Goal: Task Accomplishment & Management: Use online tool/utility

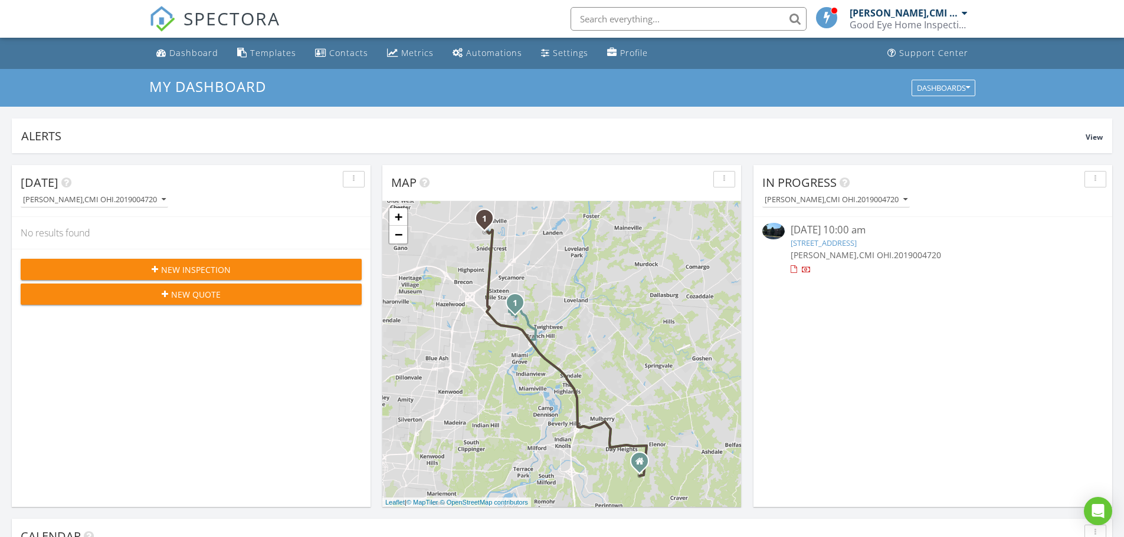
scroll to position [1092, 1142]
click at [837, 248] on link "301 East Sycamore St, Oxford, OH 45056" at bounding box center [823, 243] width 66 height 11
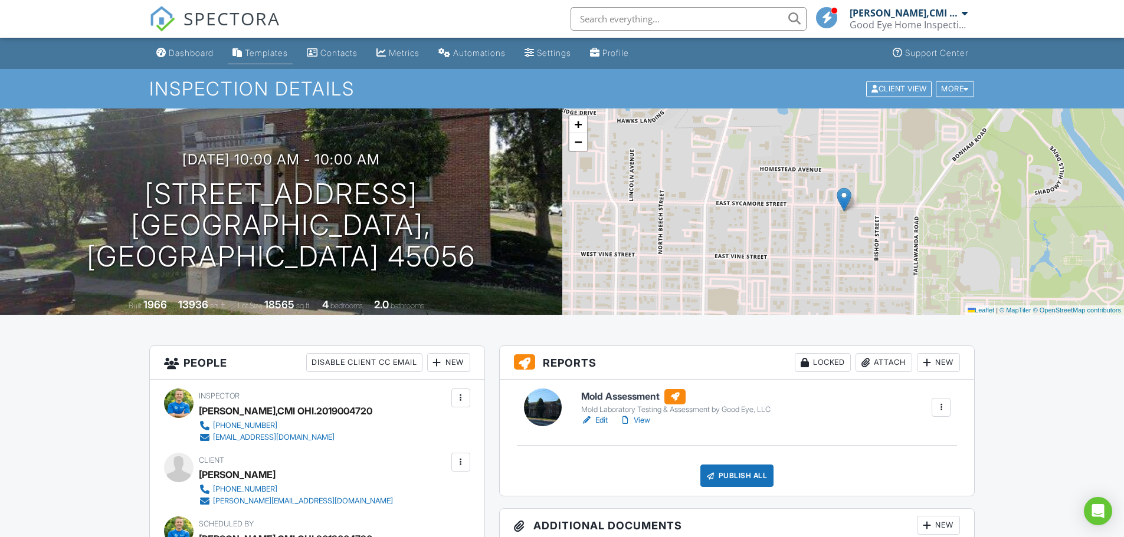
click at [271, 58] on link "Templates" at bounding box center [260, 53] width 65 height 22
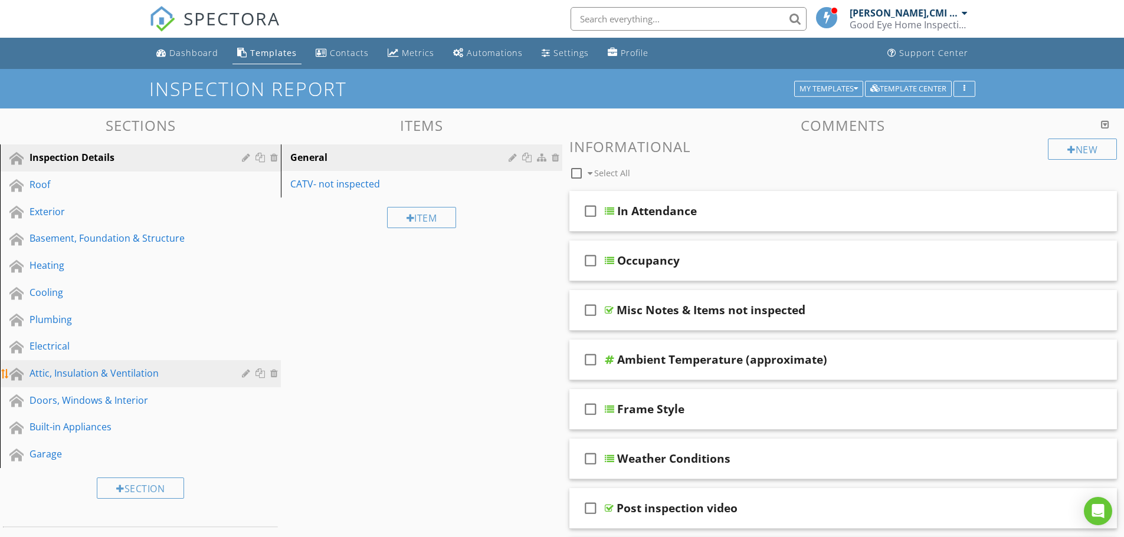
click at [114, 380] on div "Attic, Insulation & Ventilation" at bounding box center [126, 373] width 195 height 14
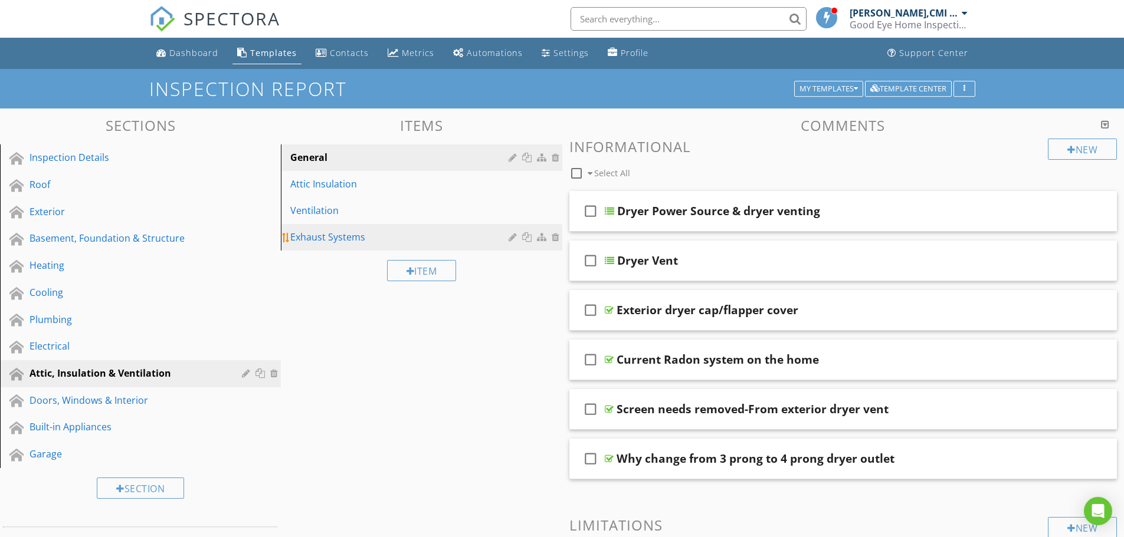
click at [347, 235] on div "Exhaust Systems" at bounding box center [400, 237] width 221 height 14
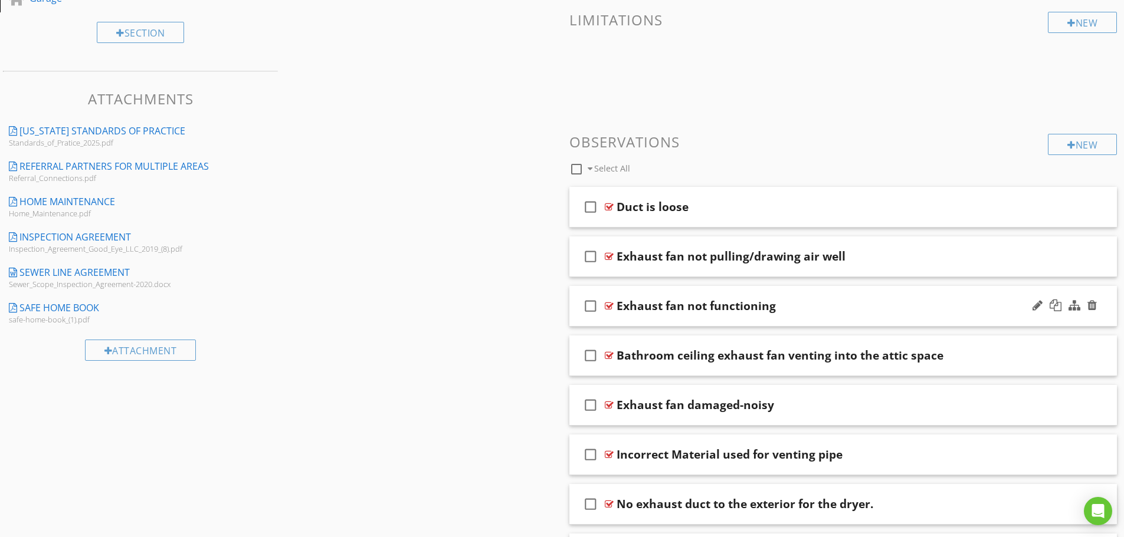
scroll to position [472, 0]
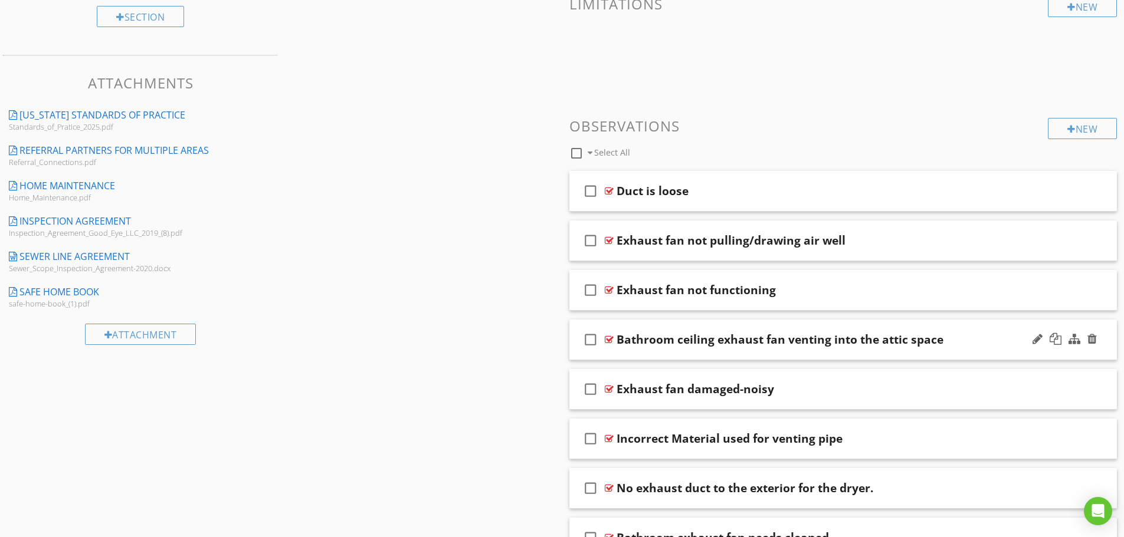
click at [680, 352] on div "check_box_outline_blank Bathroom ceiling exhaust fan venting into the attic spa…" at bounding box center [843, 340] width 548 height 41
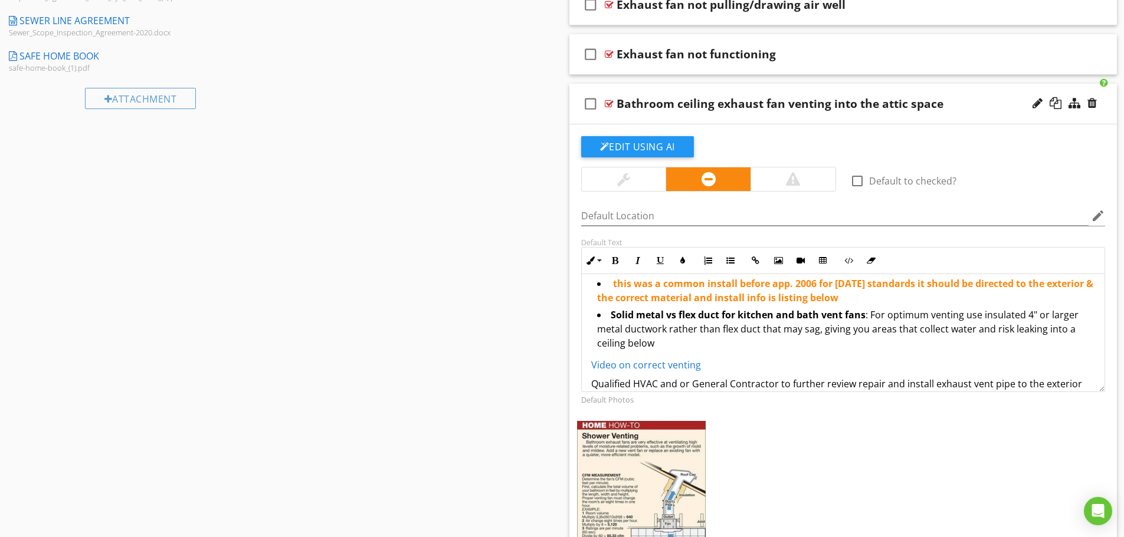
scroll to position [38, 0]
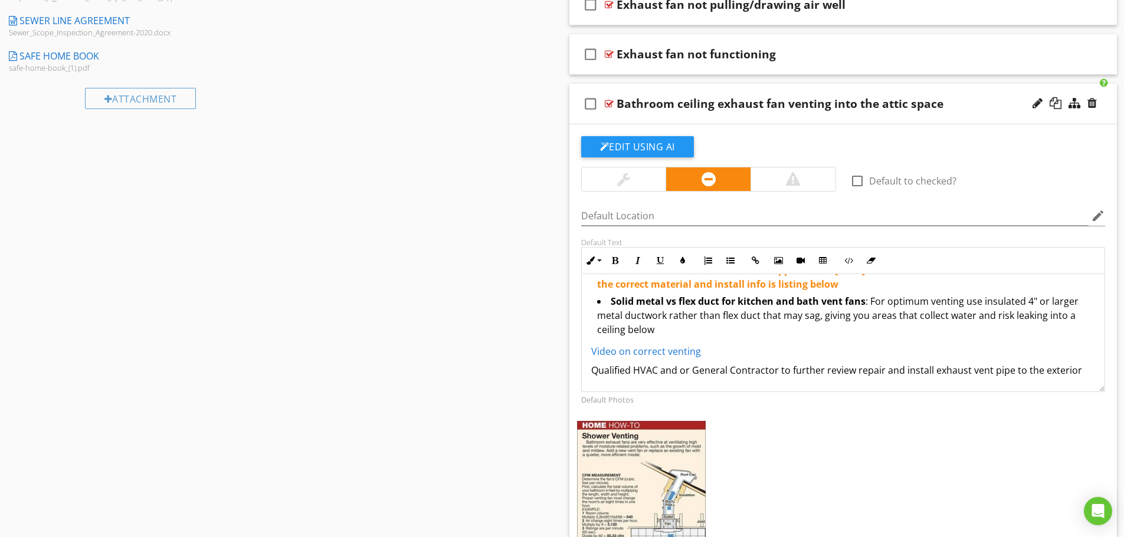
click at [665, 329] on li "Solid metal vs flex duct for kitchen and bath vent fans : For optimum venting u…" at bounding box center [846, 316] width 498 height 45
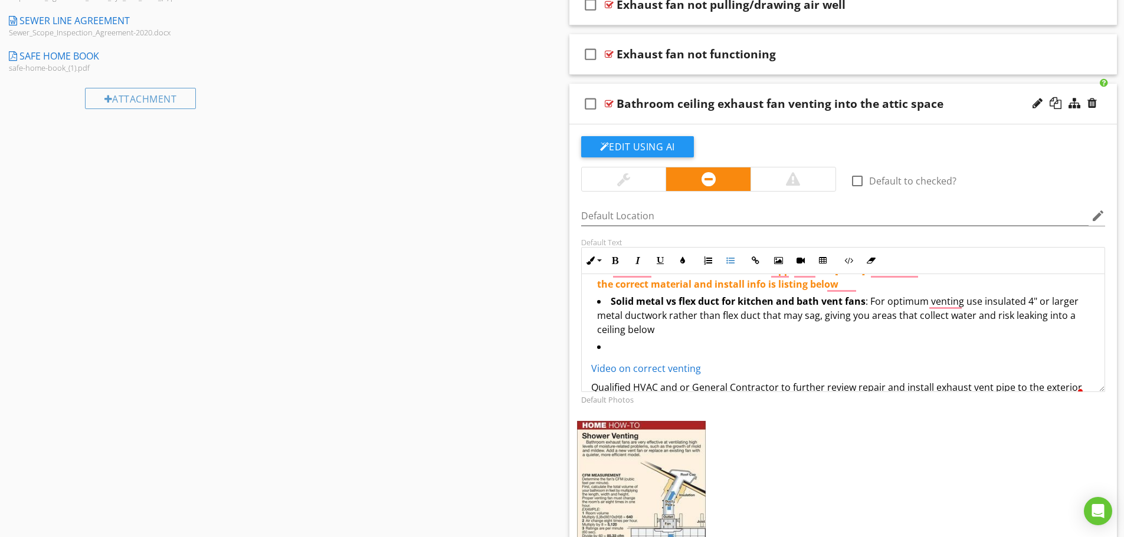
scroll to position [497, 0]
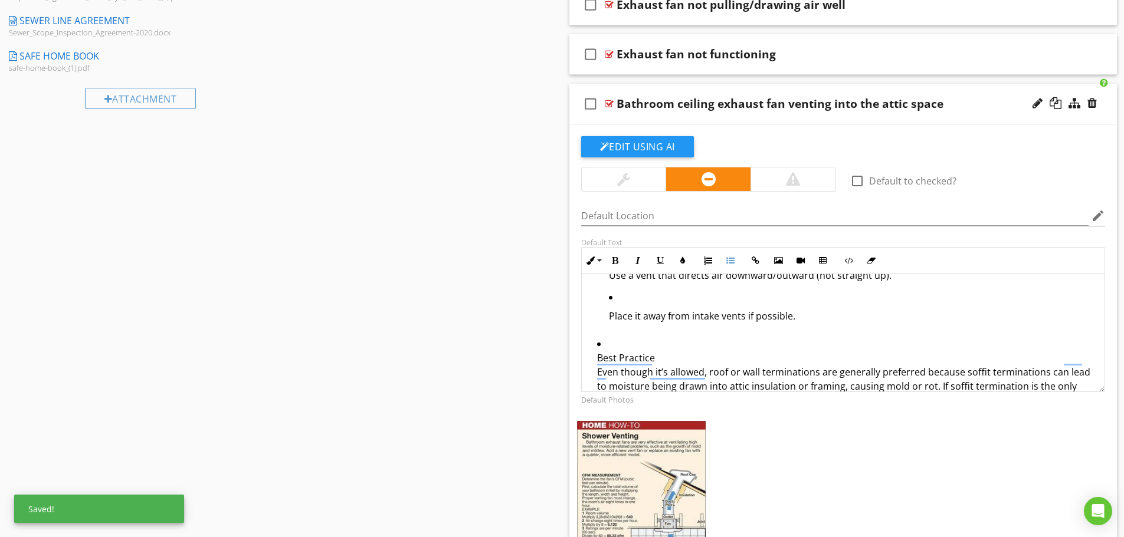
click at [595, 350] on ul "fan exhausting into the attic space and should be directed to the exterior this…" at bounding box center [843, 99] width 504 height 624
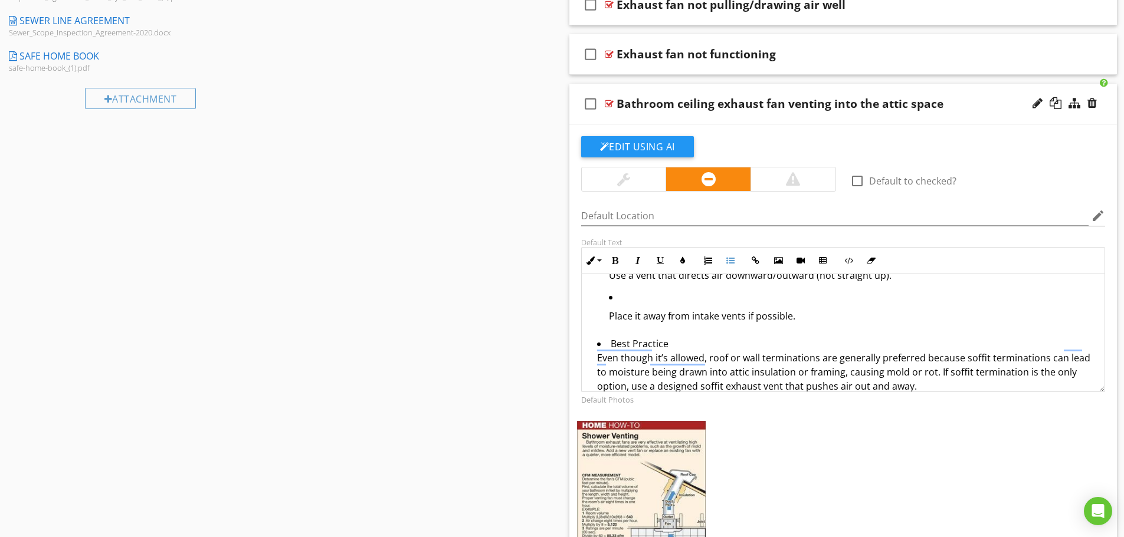
click at [605, 296] on ul "Use a vent that directs air downward/outward (not straight up). Place it away f…" at bounding box center [849, 290] width 493 height 81
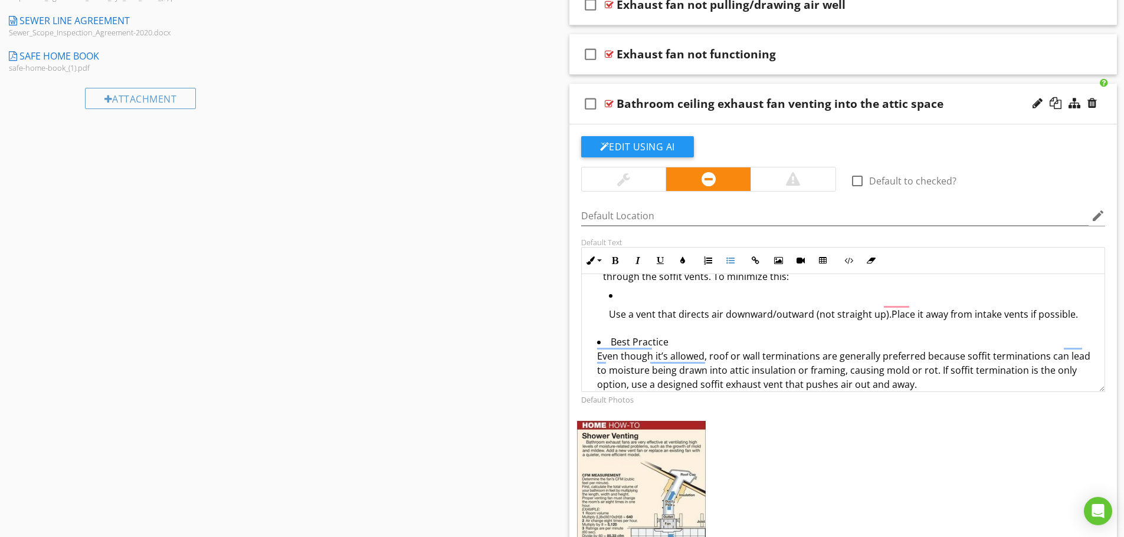
scroll to position [438, 0]
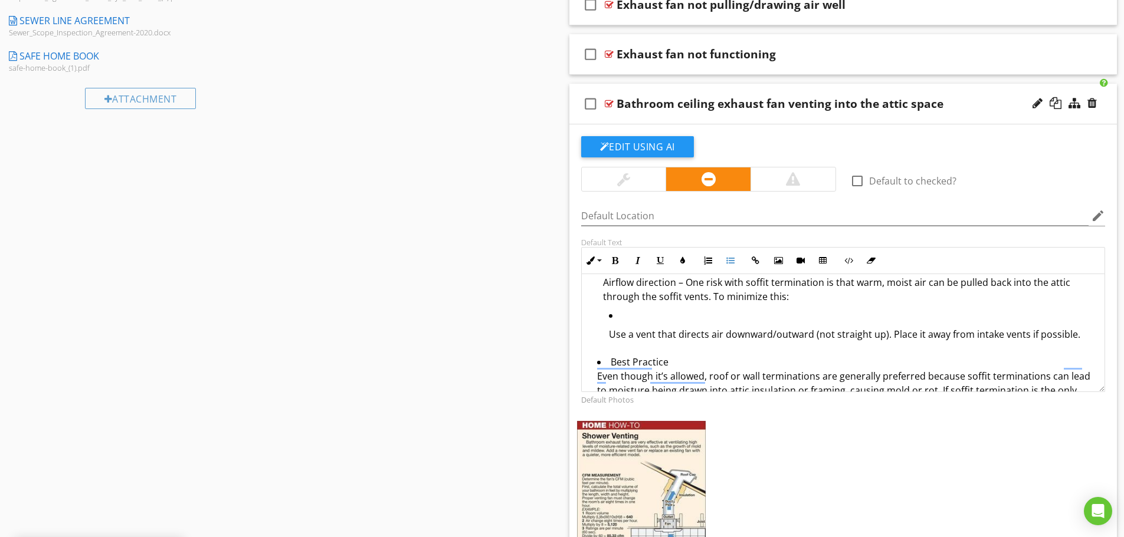
click at [607, 322] on ul "Use a vent that directs air downward/outward (not straight up). Place it away f…" at bounding box center [849, 329] width 493 height 41
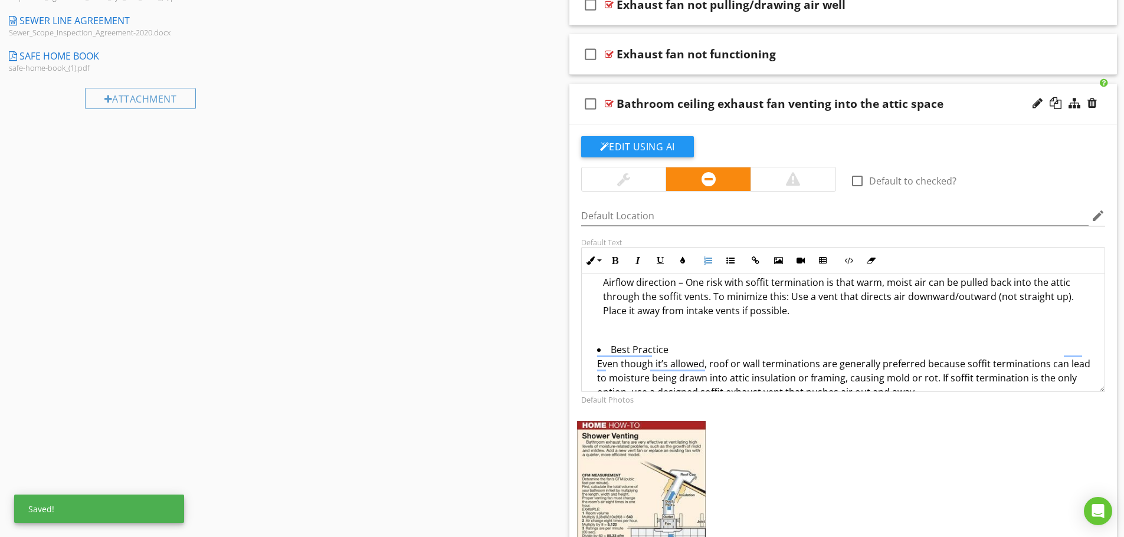
scroll to position [0, 0]
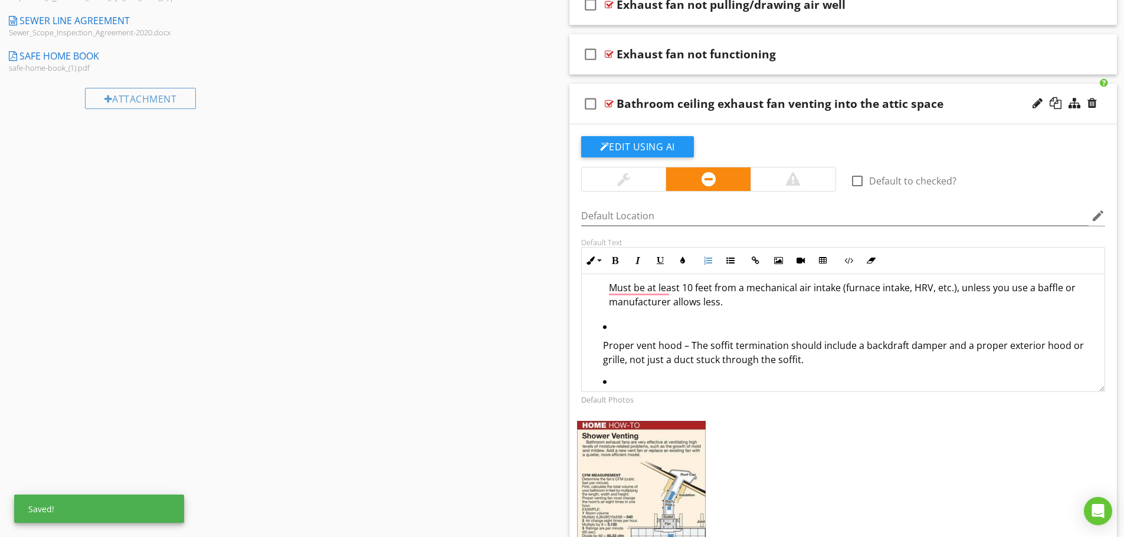
click at [601, 383] on ol "Must discharge outside – You cannot terminate a bath fan into an attic or soffi…" at bounding box center [846, 293] width 498 height 329
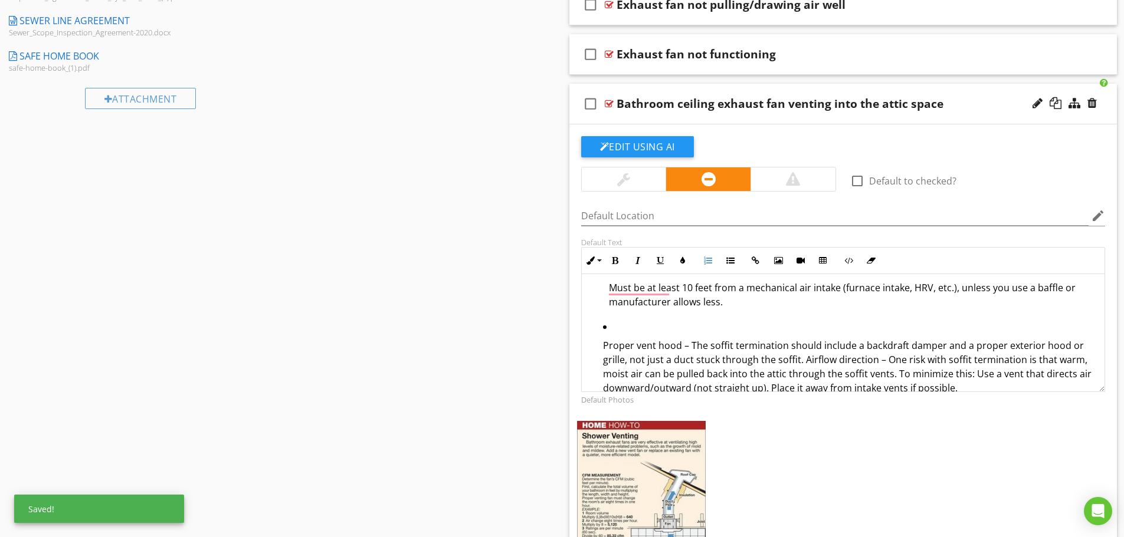
click at [599, 333] on ol "Must discharge outside – You cannot terminate a bath fan into an attic or soffi…" at bounding box center [846, 280] width 498 height 303
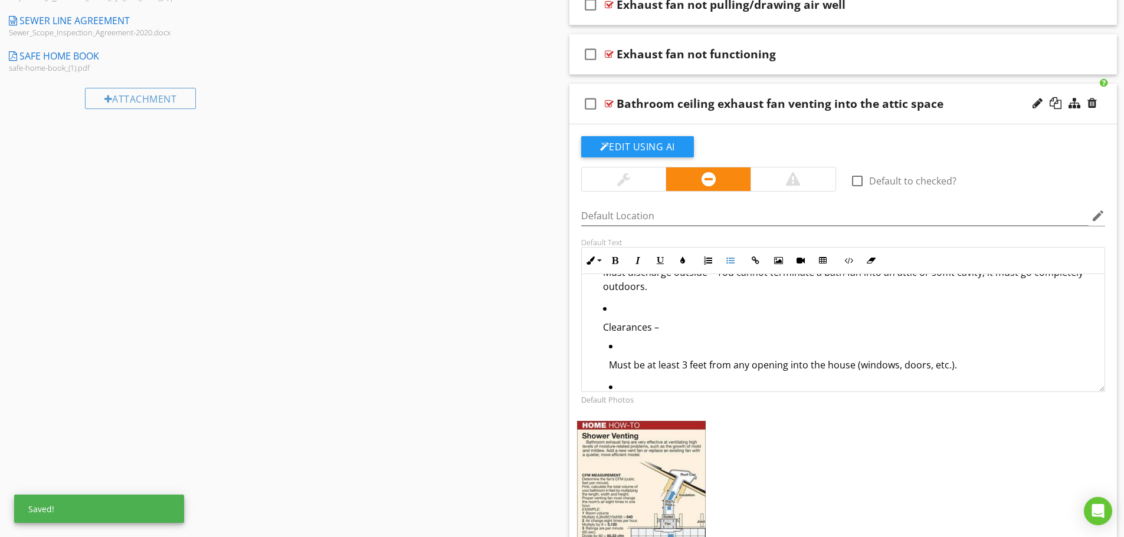
click at [603, 387] on ul "Must be at least 3 feet from any opening into the house (windows, doors, etc.).…" at bounding box center [849, 436] width 493 height 195
click at [602, 352] on ol "Must discharge outside – You cannot terminate a bath fan into an attic or soffi…" at bounding box center [846, 379] width 498 height 264
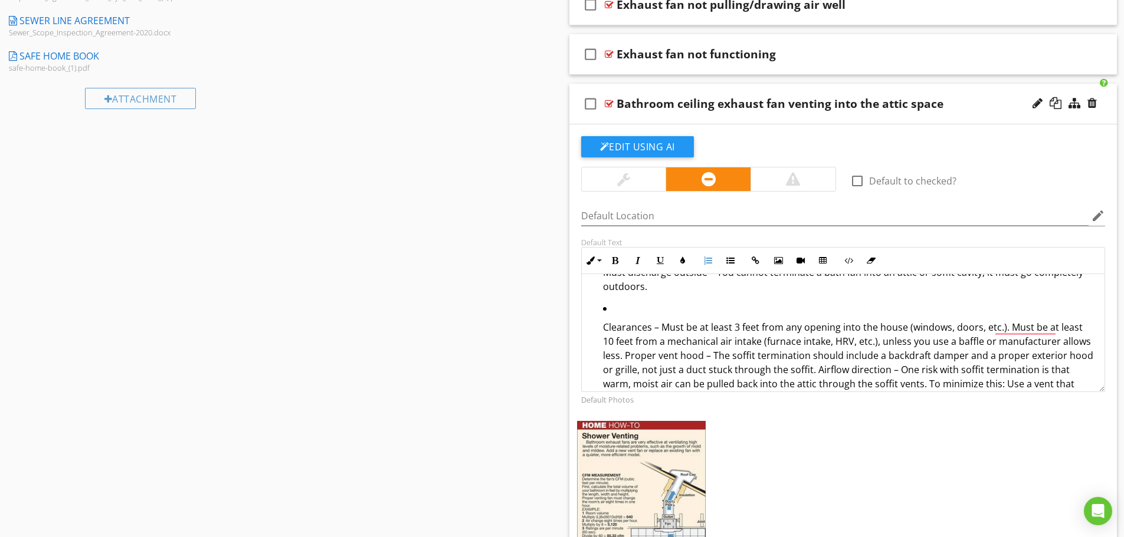
click at [603, 320] on p "Clearances – Must be at least 3 feet from any opening into the house (windows, …" at bounding box center [849, 398] width 493 height 156
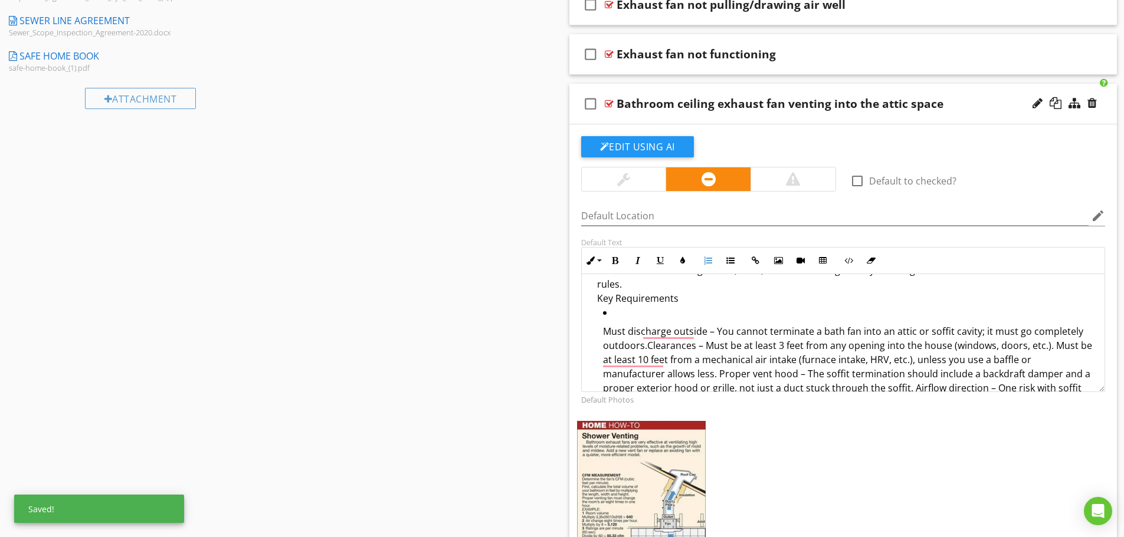
click at [601, 316] on ol "Must discharge outside – You cannot terminate a bath fan into an attic or soffi…" at bounding box center [846, 411] width 498 height 211
click at [608, 306] on li "Must discharge outside – You cannot terminate a bath fan into an attic or soffi…" at bounding box center [849, 411] width 493 height 211
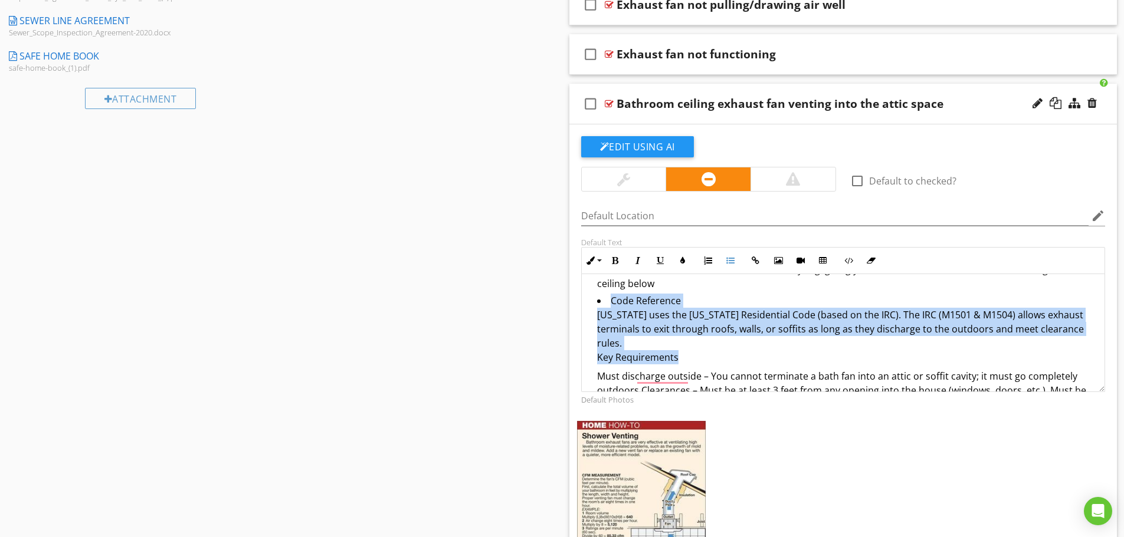
drag, startPoint x: 690, startPoint y: 344, endPoint x: 604, endPoint y: 304, distance: 94.2
click at [604, 304] on li "Code Reference Ohio uses the Ohio Residential Code (based on the IRC). The IRC …" at bounding box center [846, 427] width 498 height 267
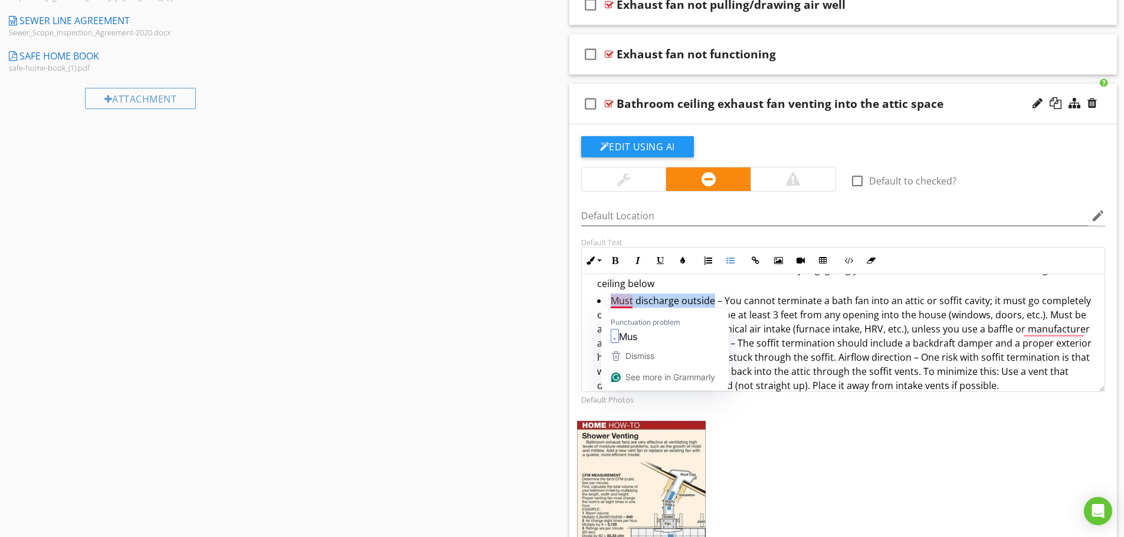
drag, startPoint x: 712, startPoint y: 302, endPoint x: 605, endPoint y: 304, distance: 106.8
click at [605, 304] on li "Must discharge outside – You cannot terminate a bath fan into an attic or soffi…" at bounding box center [846, 394] width 498 height 201
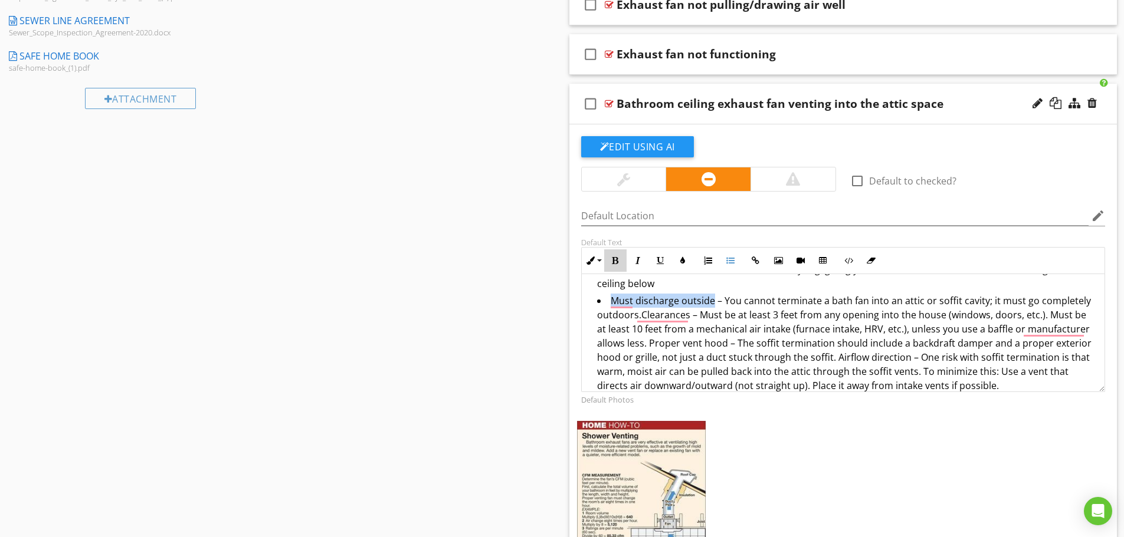
click at [616, 261] on icon "button" at bounding box center [615, 261] width 8 height 8
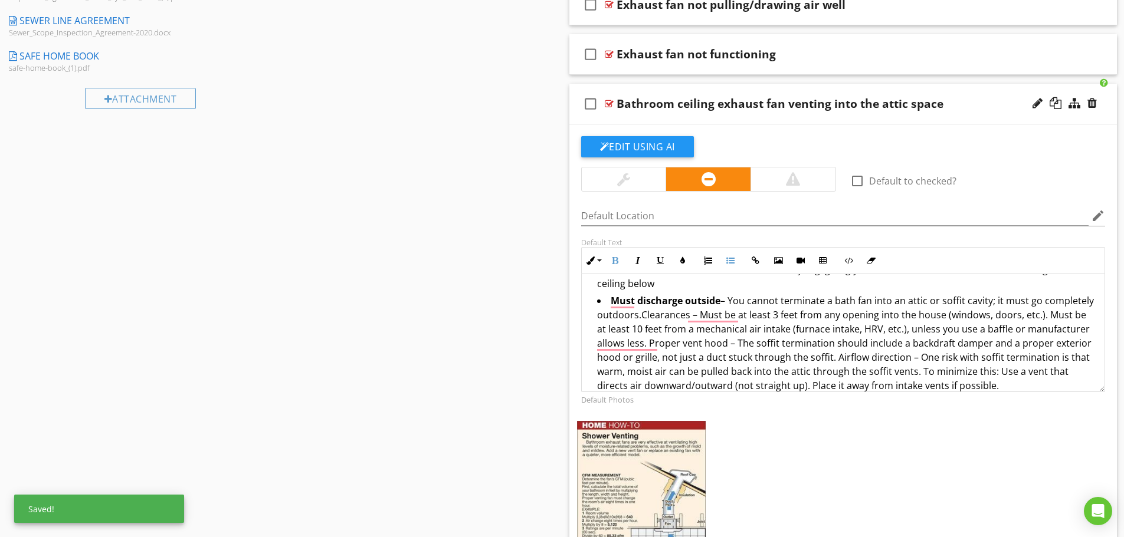
click at [780, 303] on li "Must discharge outside – You cannot terminate a bath fan into an attic or soffi…" at bounding box center [846, 394] width 498 height 201
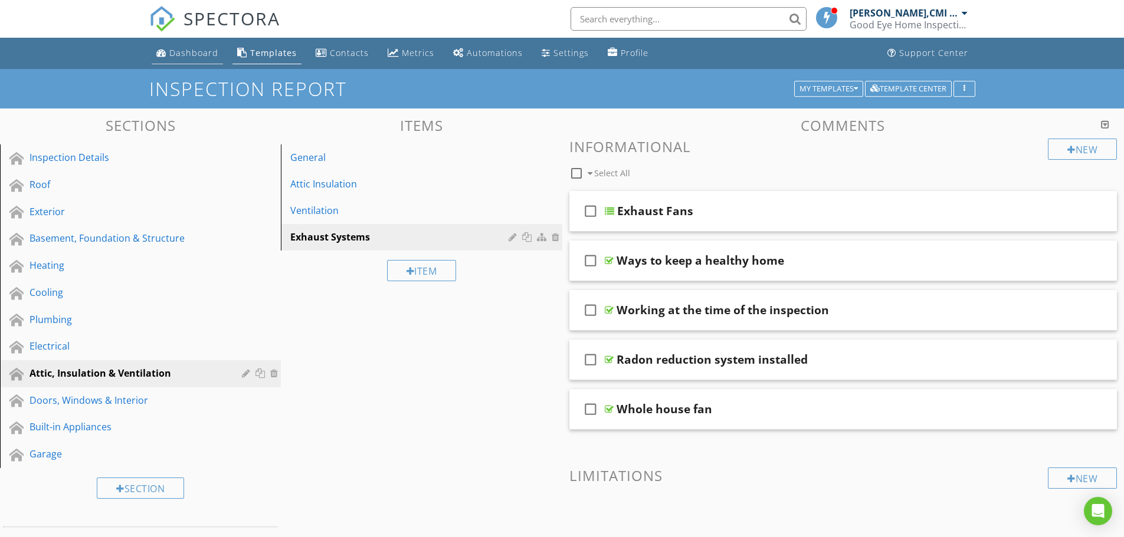
click at [174, 51] on div "Dashboard" at bounding box center [193, 52] width 49 height 11
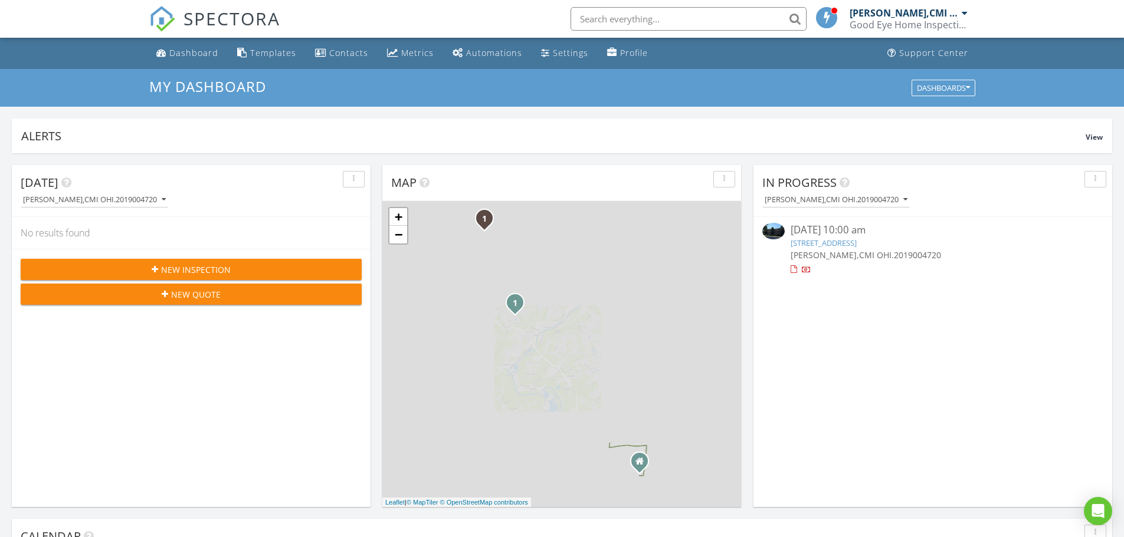
scroll to position [6, 6]
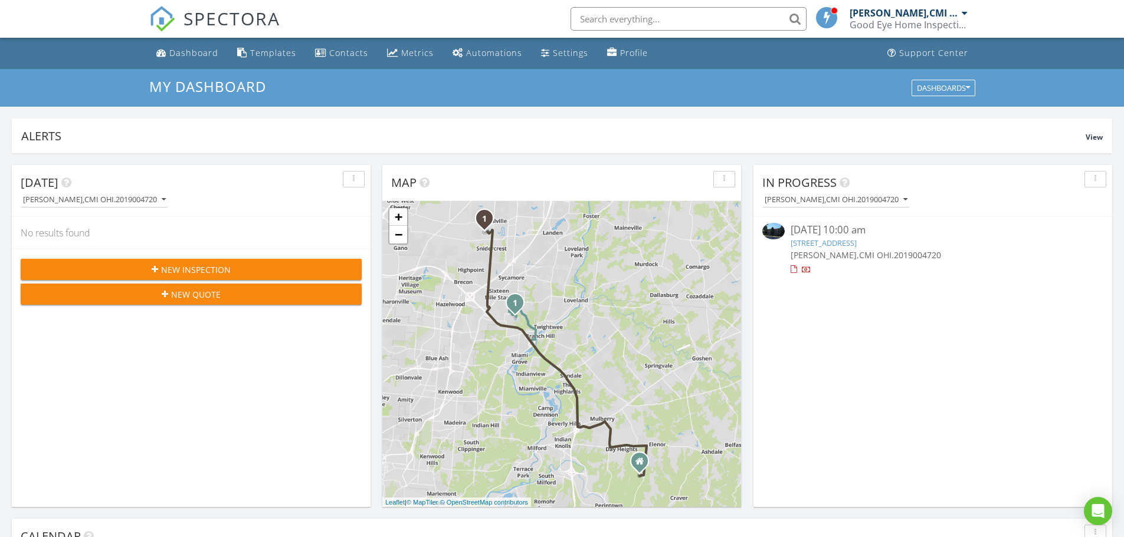
click at [874, 256] on span "[PERSON_NAME],CMI OHI.2019004720" at bounding box center [865, 255] width 150 height 11
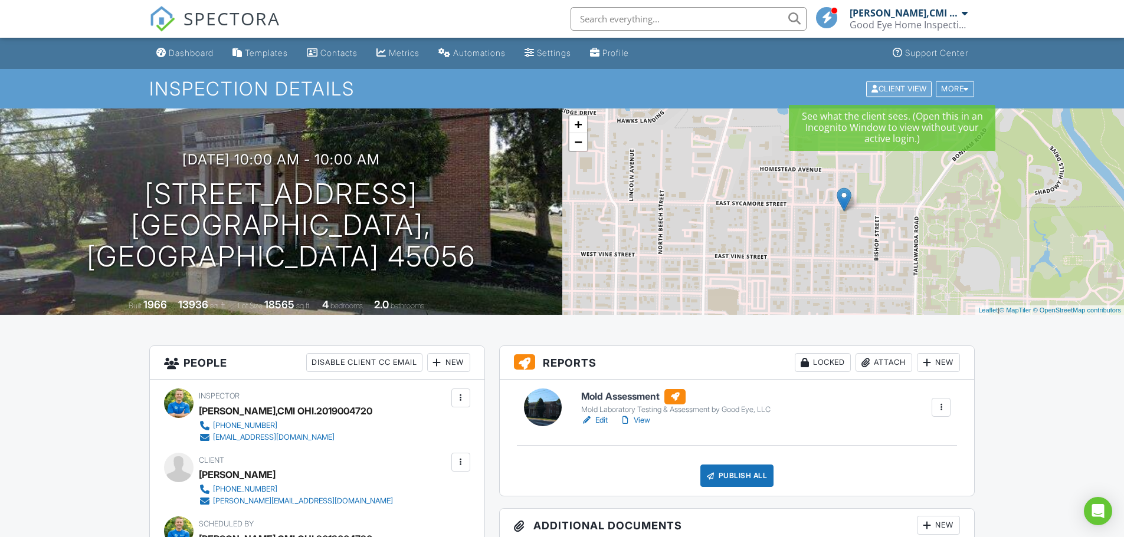
click at [908, 90] on div "Client View" at bounding box center [898, 89] width 65 height 16
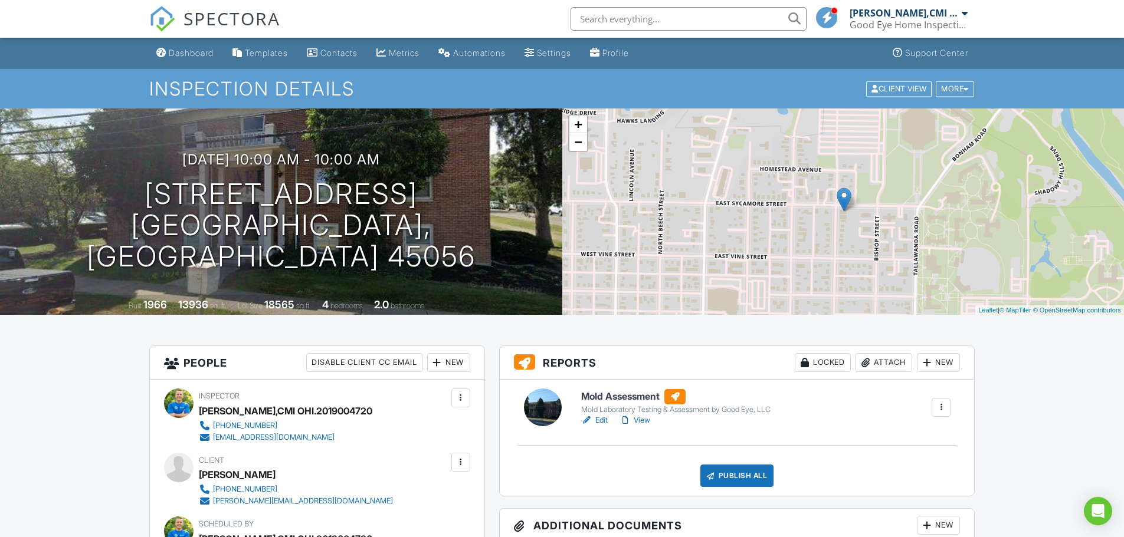
click at [599, 421] on link "Edit" at bounding box center [594, 421] width 27 height 12
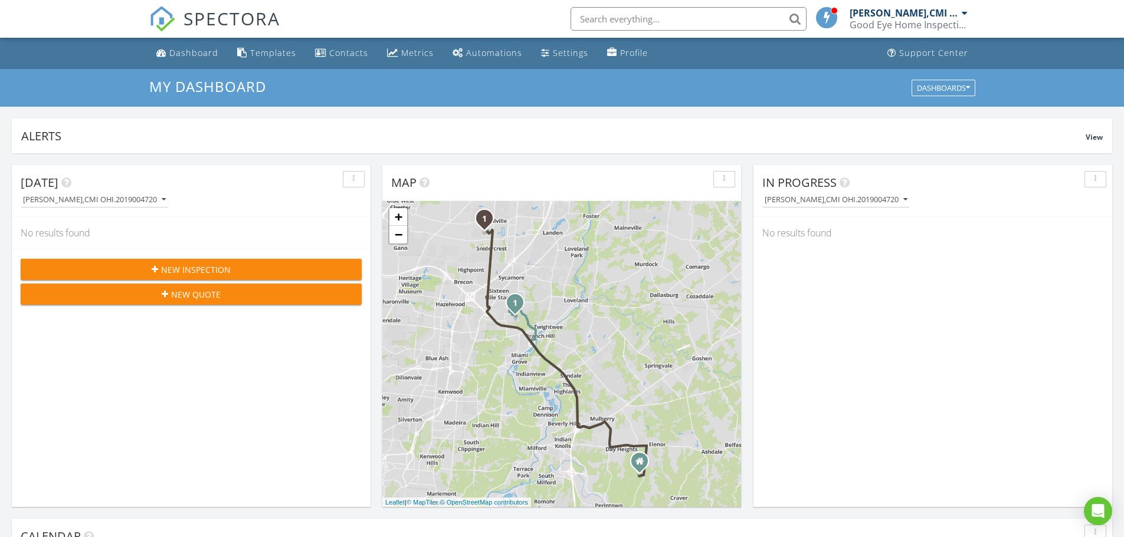
scroll to position [1092, 1142]
click at [590, 14] on input "text" at bounding box center [688, 19] width 236 height 24
paste input "[PHONE_NUMBER]"
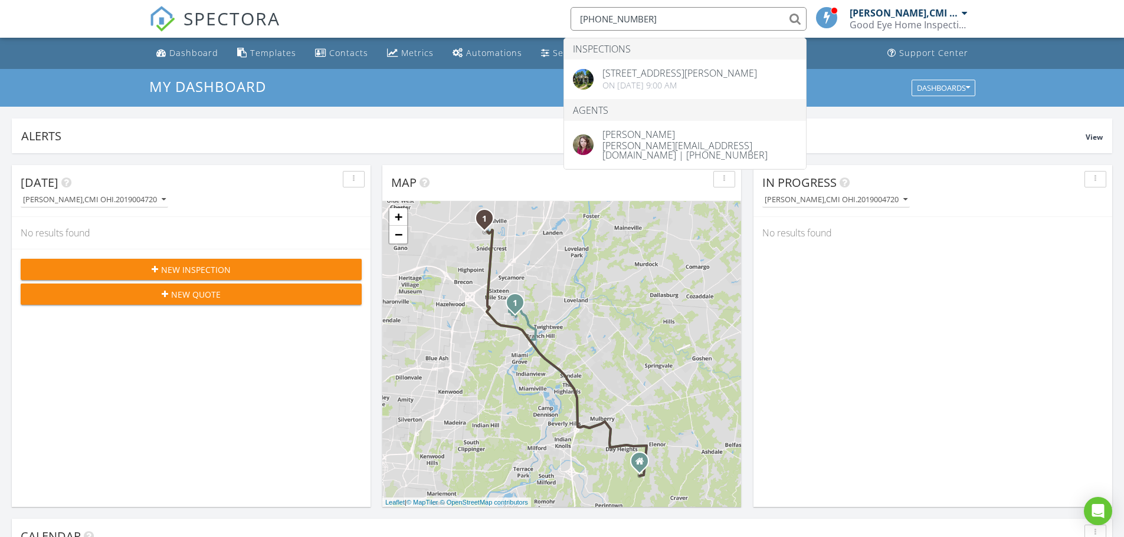
type input "[PHONE_NUMBER]"
click at [204, 52] on div "Dashboard" at bounding box center [193, 52] width 49 height 11
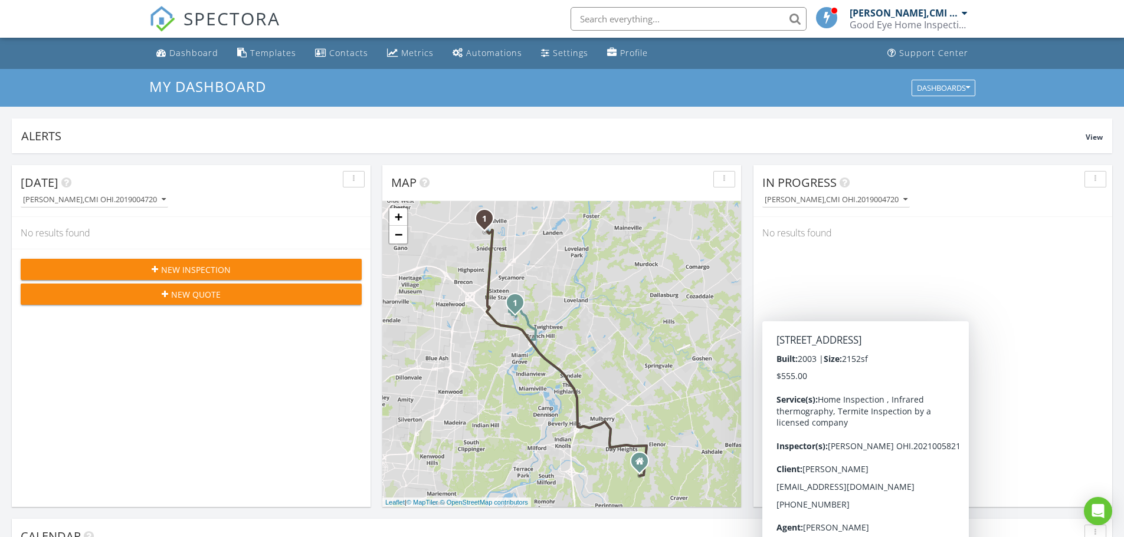
click at [615, 29] on input "text" at bounding box center [688, 19] width 236 height 24
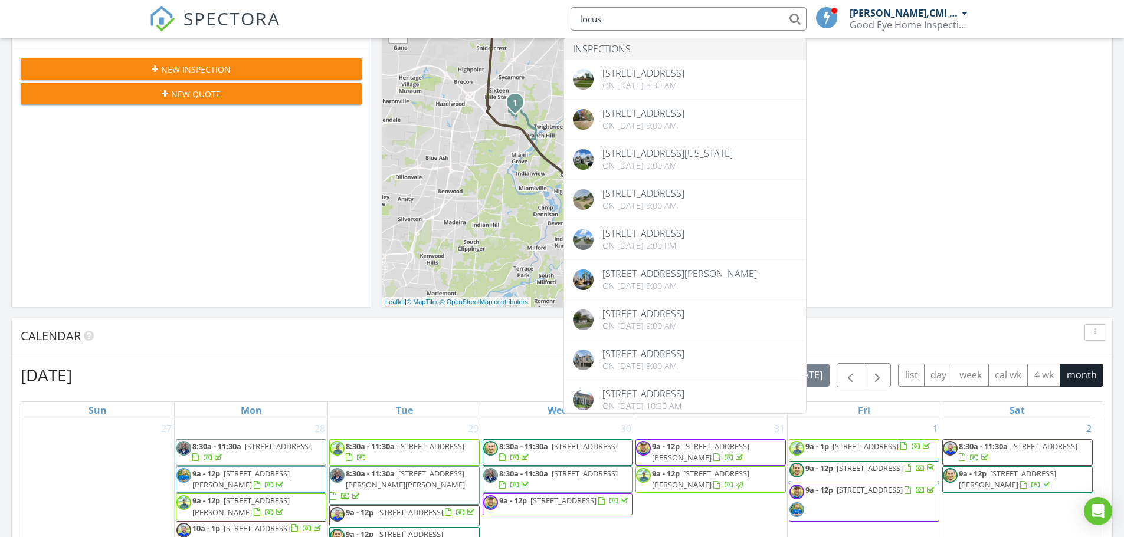
scroll to position [177, 0]
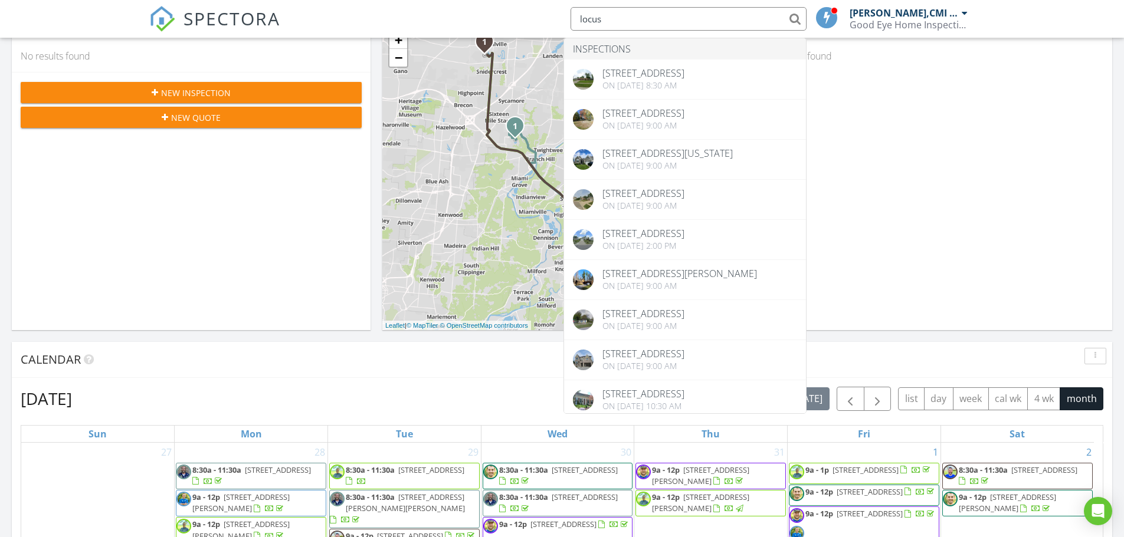
type input "locus"
